Goal: Find specific page/section: Find specific page/section

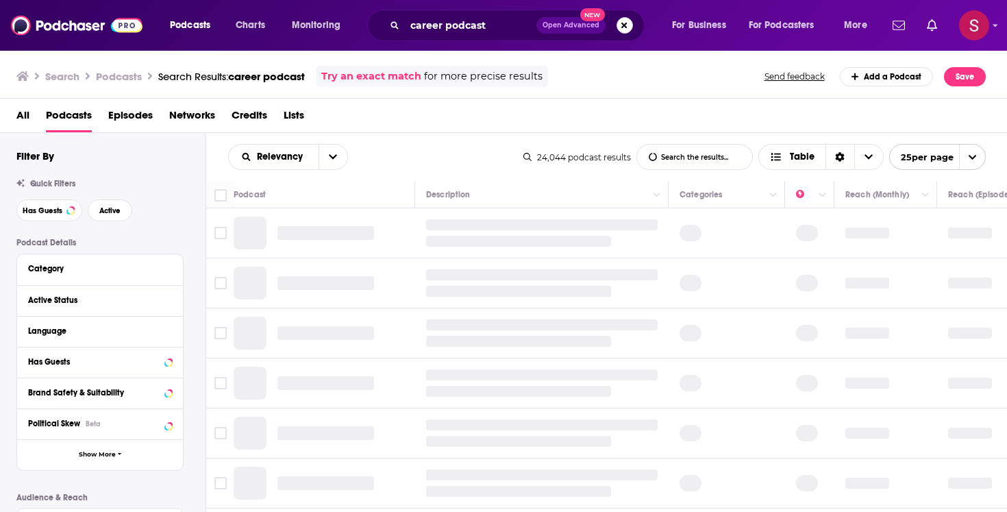
click at [619, 27] on button "Search podcasts, credits, & more..." at bounding box center [625, 25] width 16 height 16
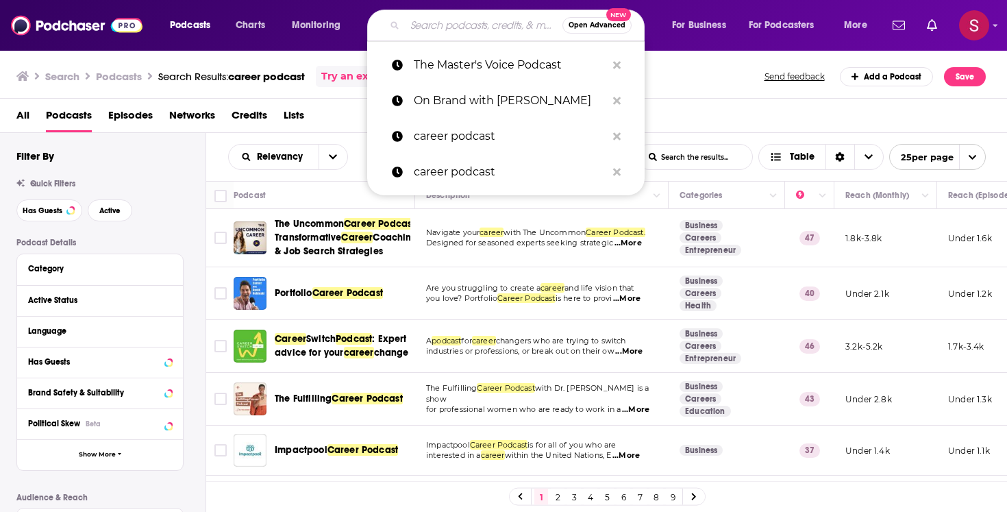
paste input "Marketing Beyond with [PERSON_NAME]"
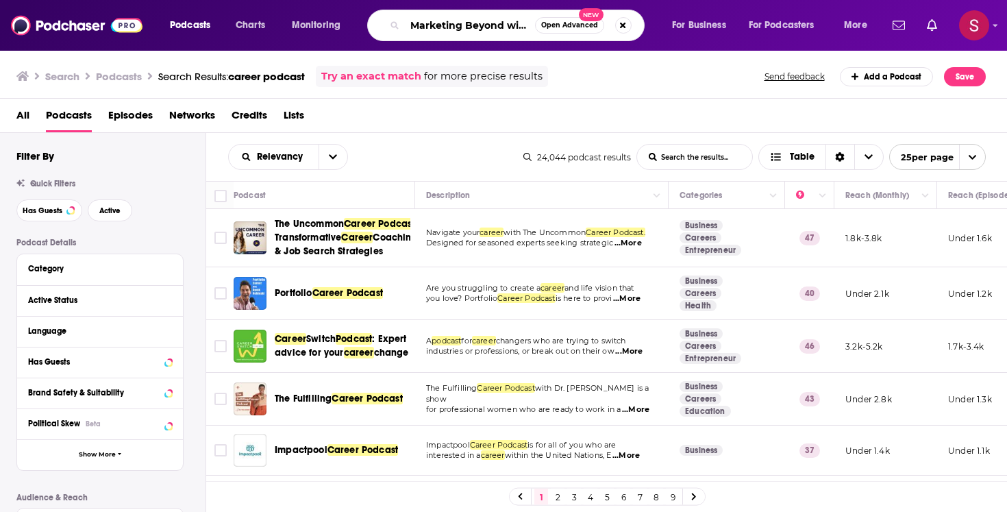
scroll to position [0, 63]
type input "Marketing Beyond with [PERSON_NAME]"
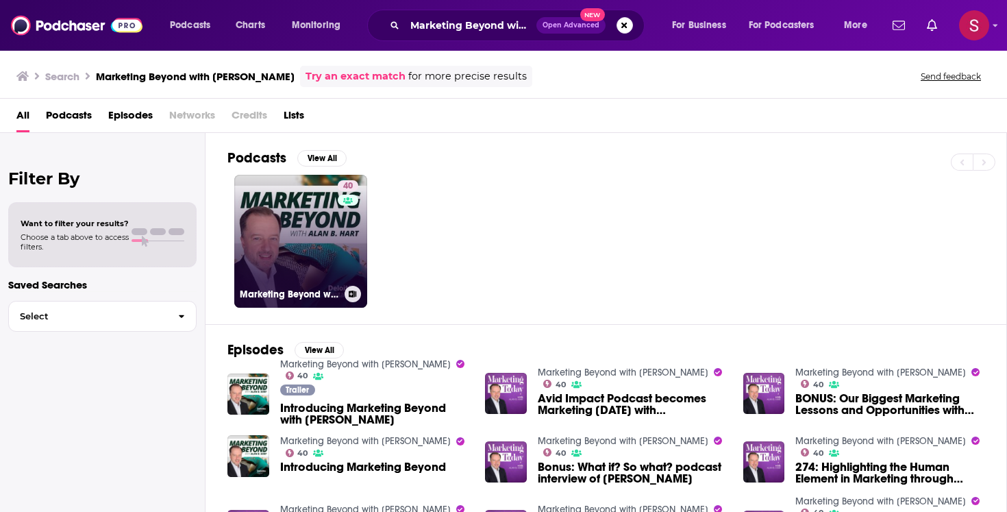
click at [323, 236] on link "40 Marketing Beyond with [PERSON_NAME]" at bounding box center [300, 241] width 133 height 133
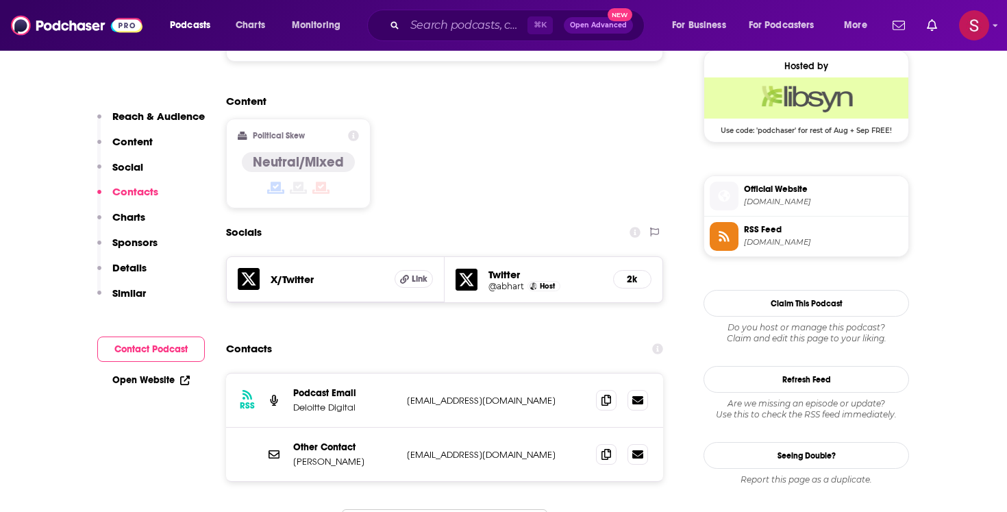
scroll to position [1115, 0]
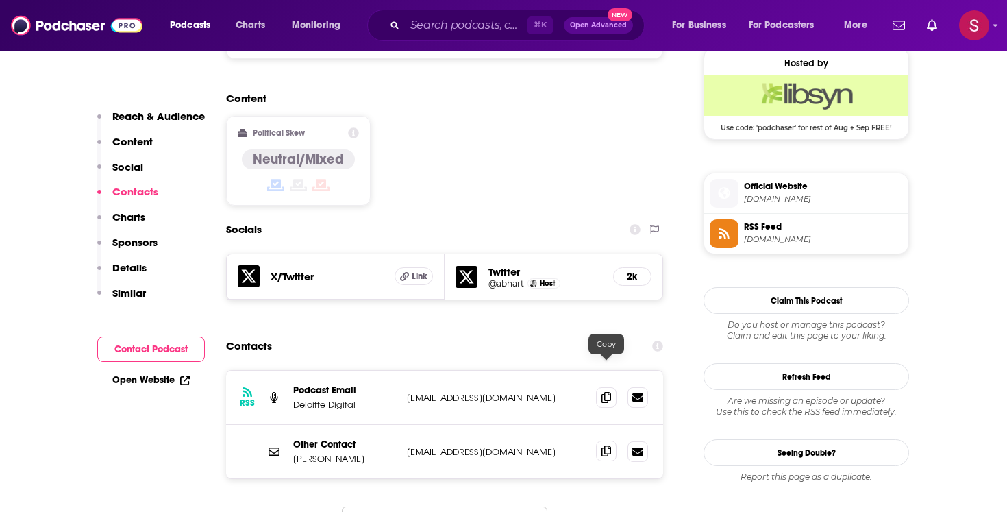
click at [610, 445] on icon at bounding box center [607, 450] width 10 height 11
click at [599, 386] on span at bounding box center [606, 396] width 21 height 21
